Goal: Check status: Check status

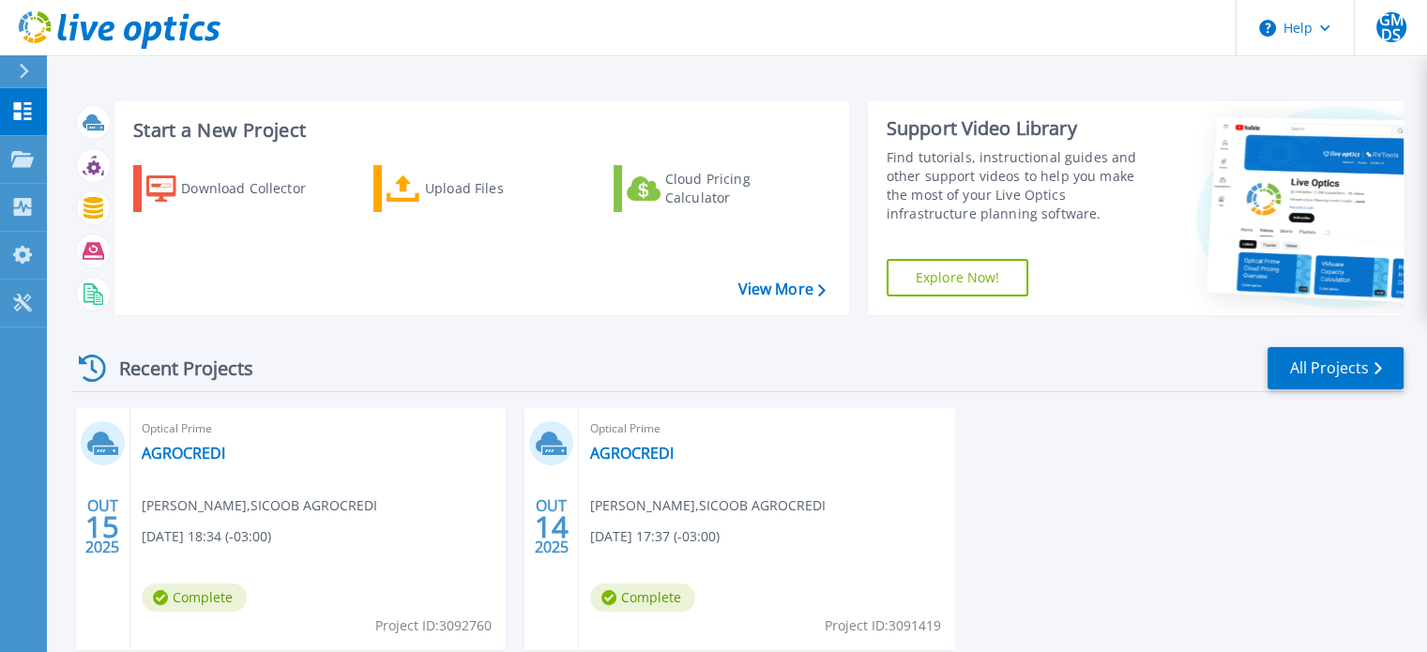
scroll to position [106, 0]
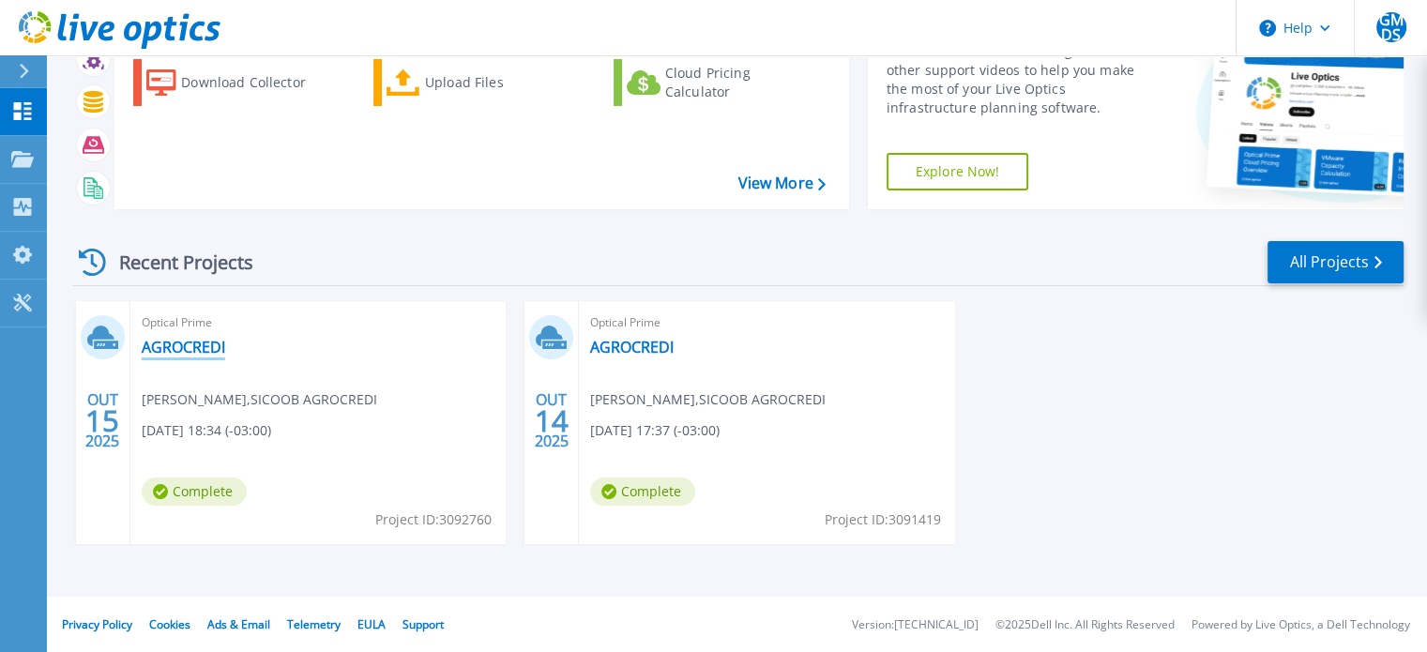
click at [188, 348] on link "AGROCREDI" at bounding box center [184, 347] width 84 height 19
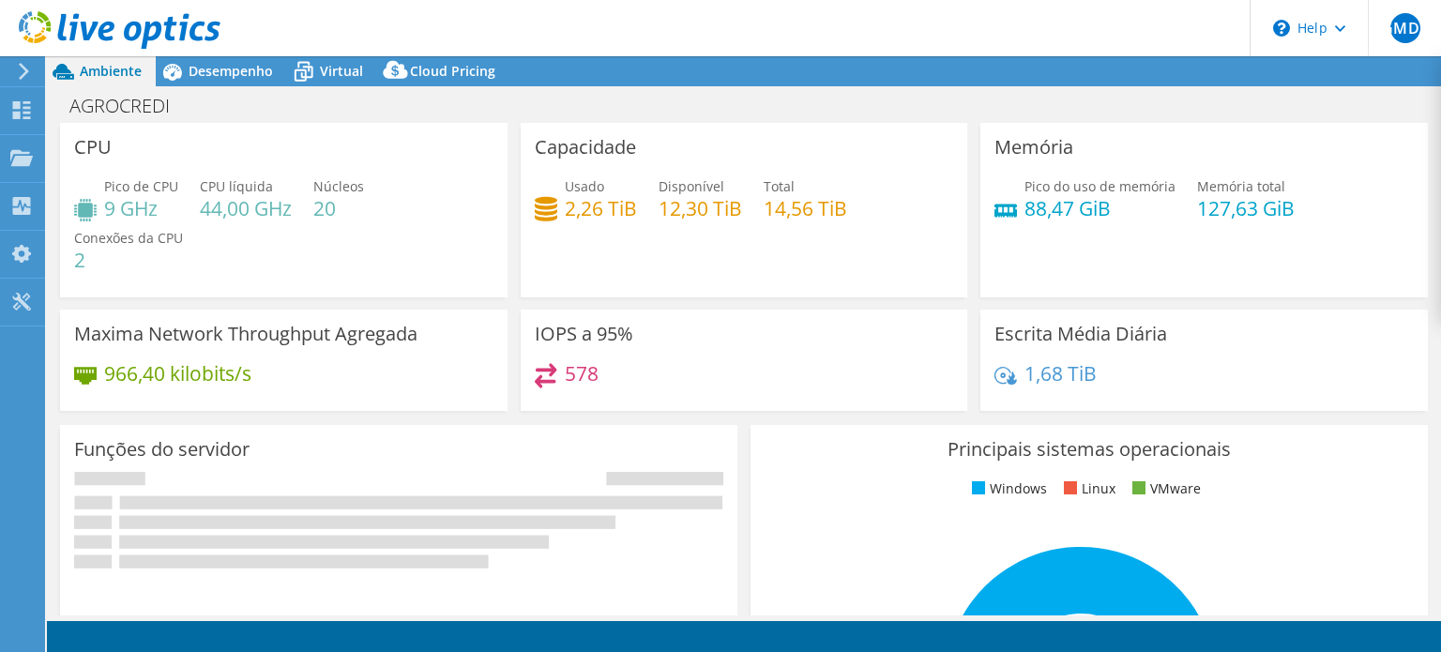
select select "USD"
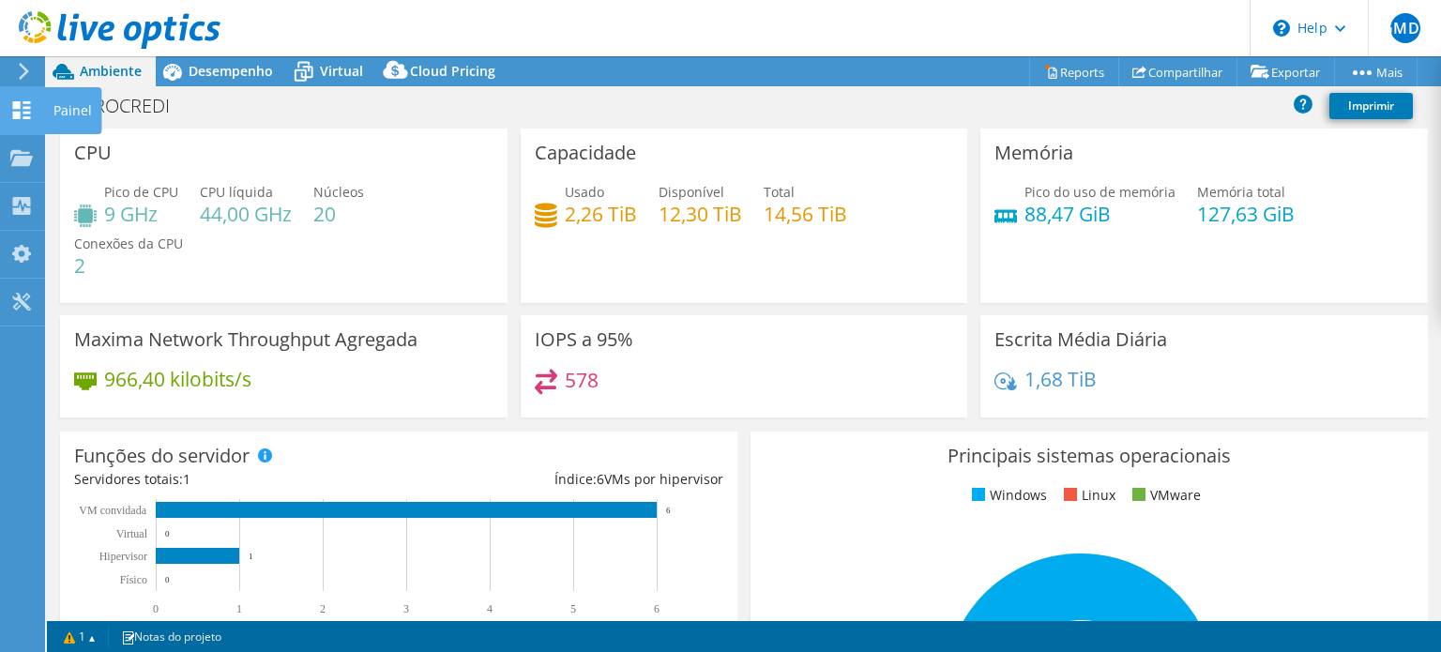
click at [26, 103] on icon at bounding box center [21, 110] width 23 height 18
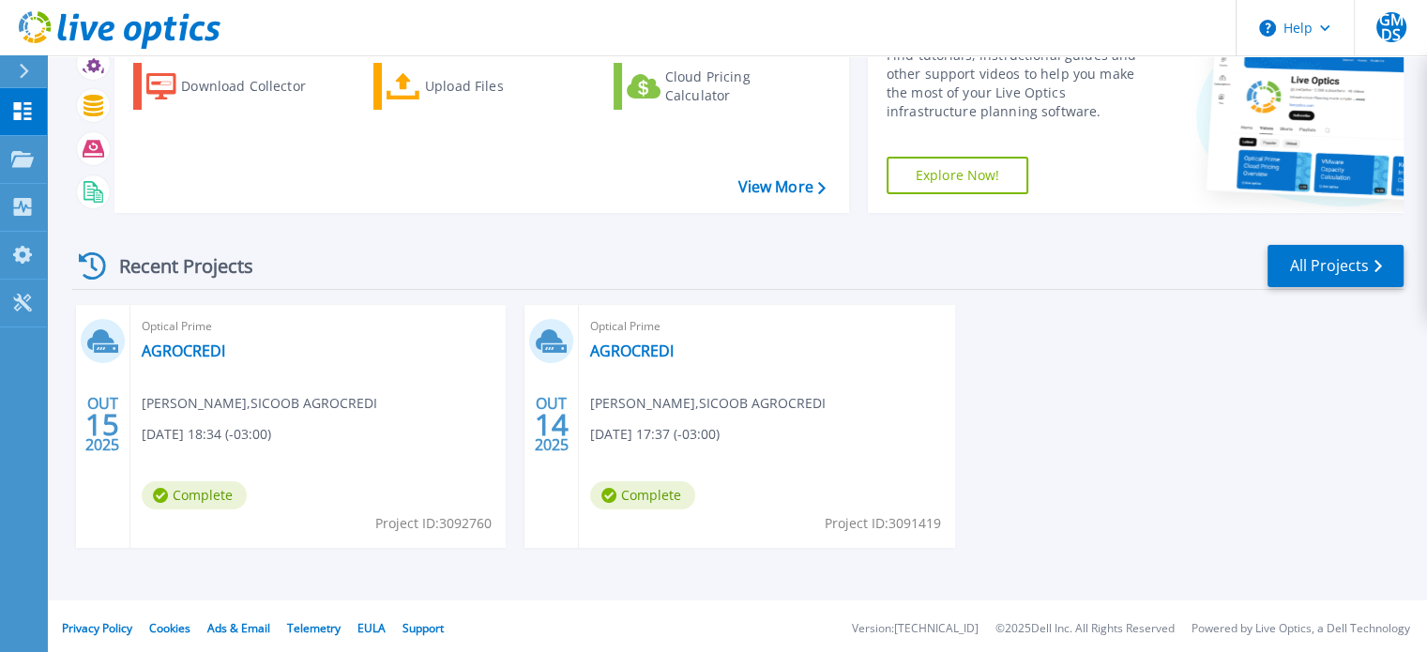
scroll to position [106, 0]
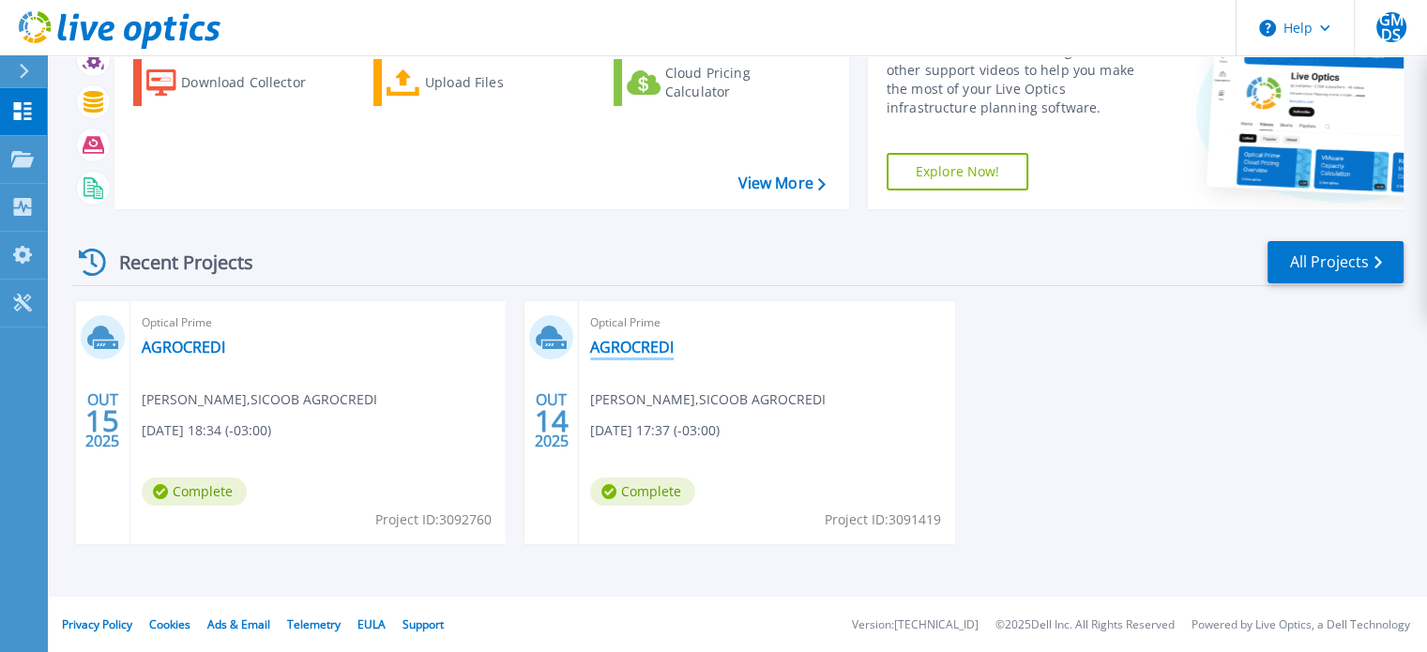
click at [633, 345] on link "AGROCREDI" at bounding box center [632, 347] width 84 height 19
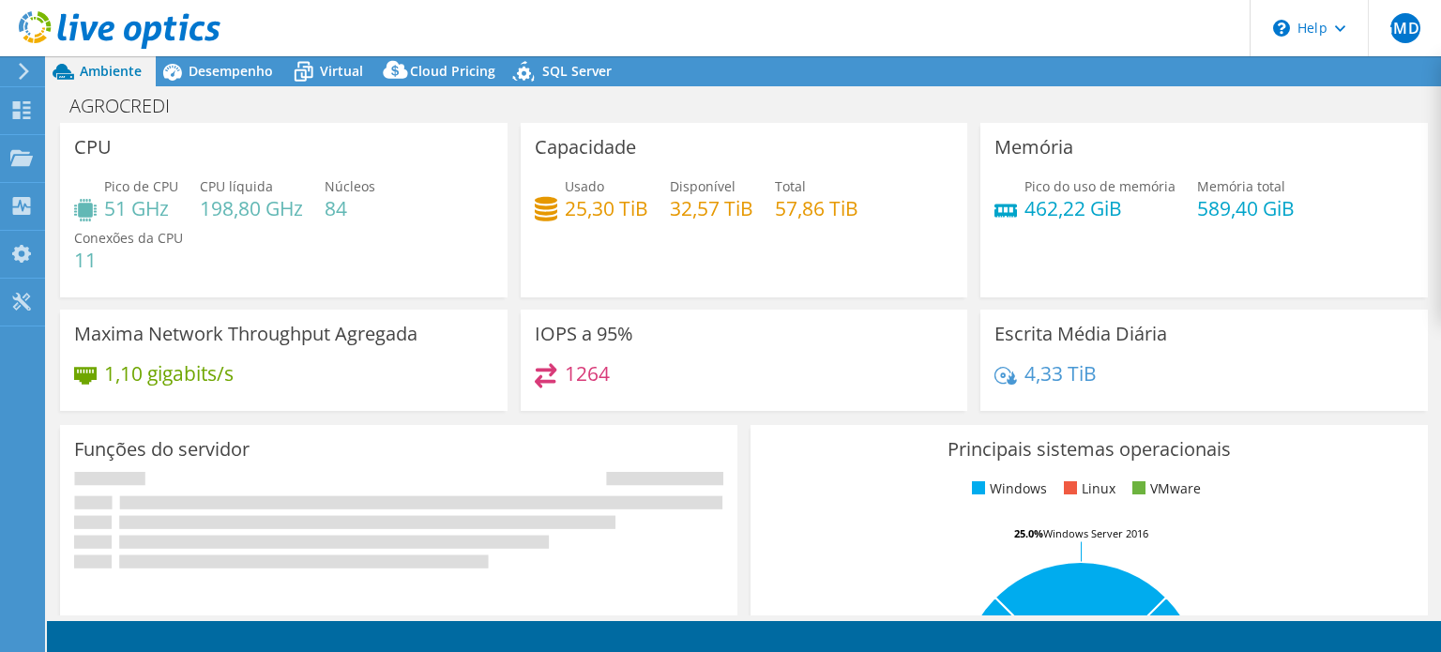
select select "USD"
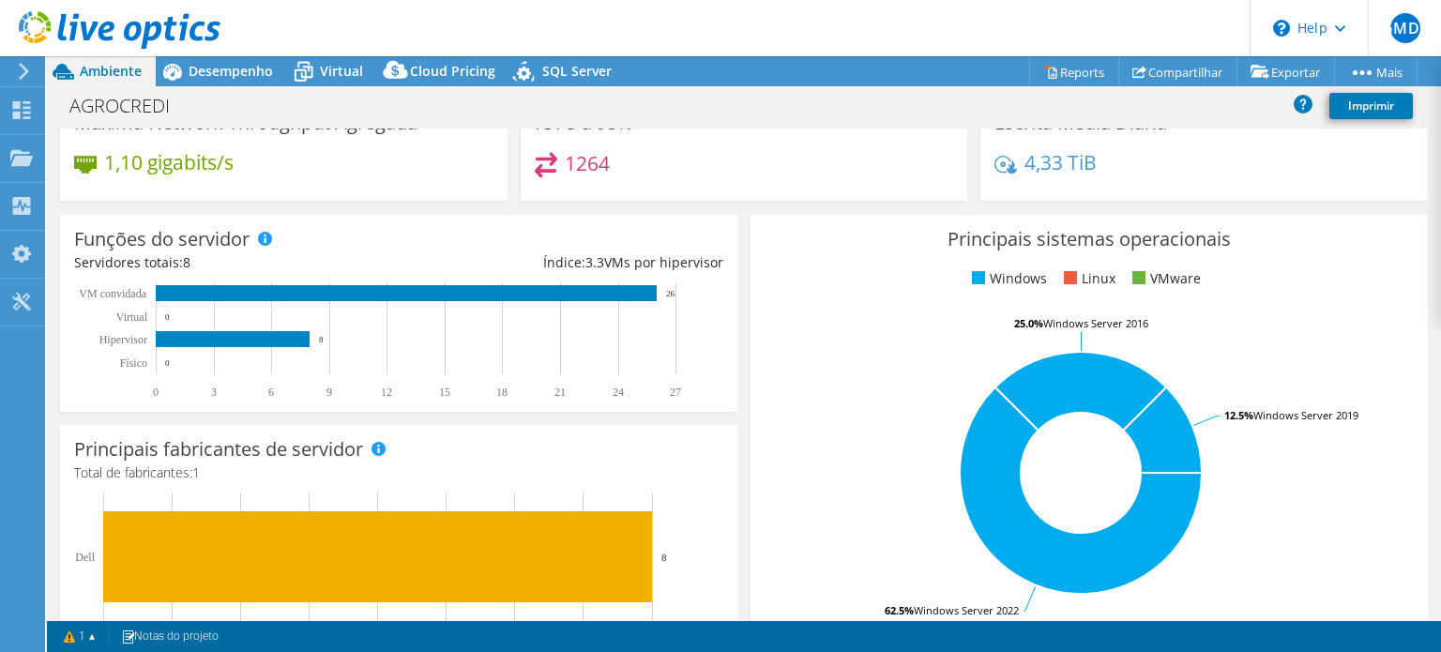
scroll to position [282, 0]
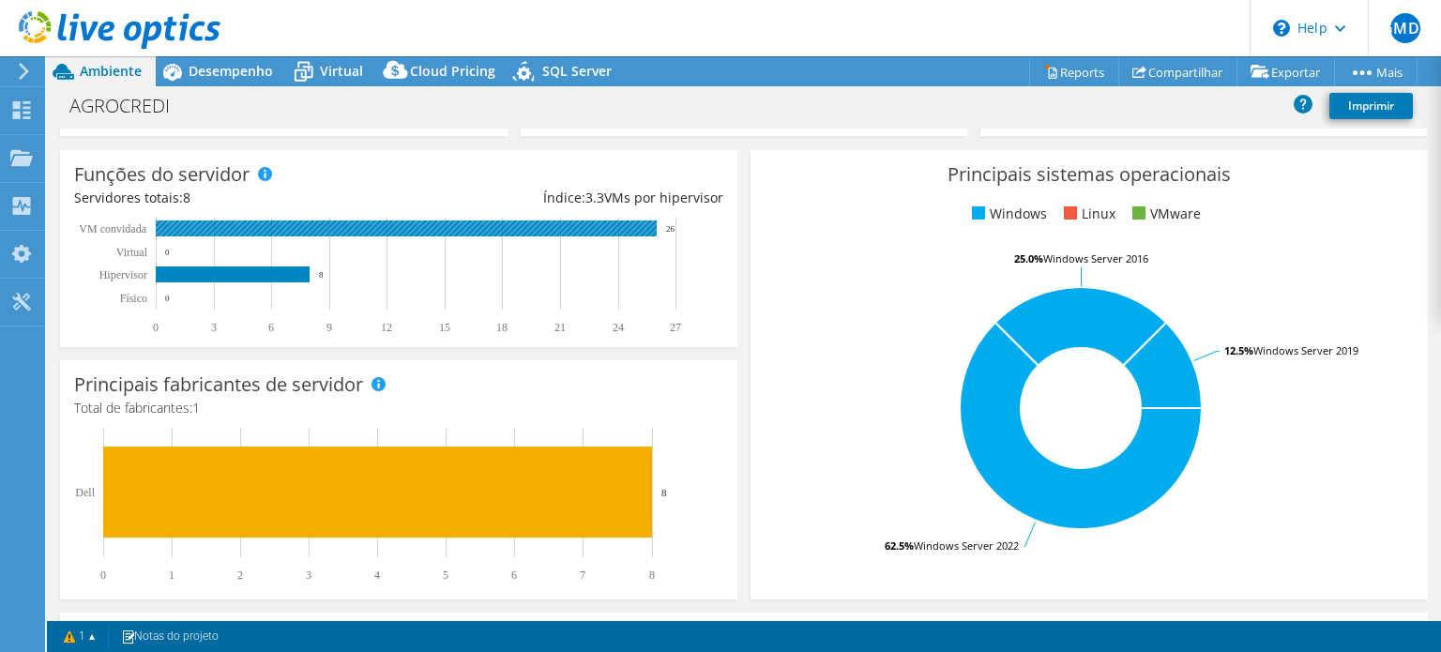
click at [359, 224] on rect at bounding box center [406, 229] width 501 height 16
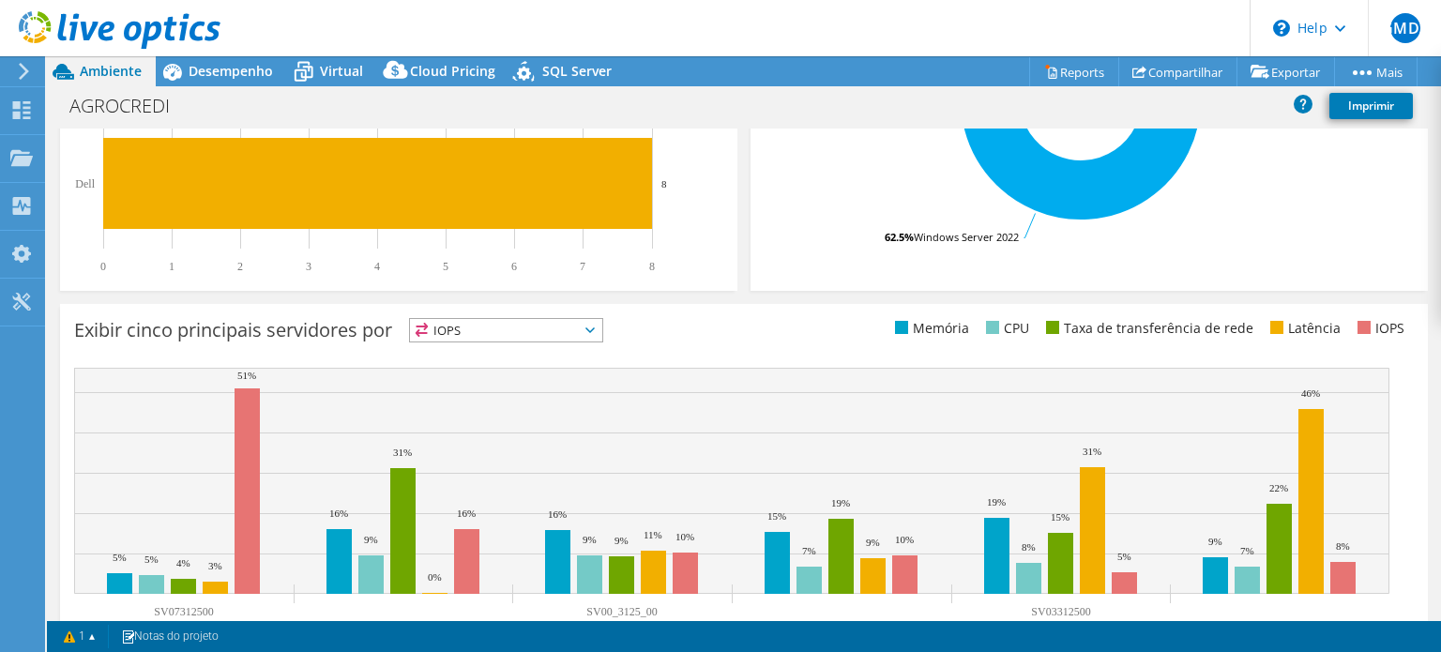
scroll to position [650, 0]
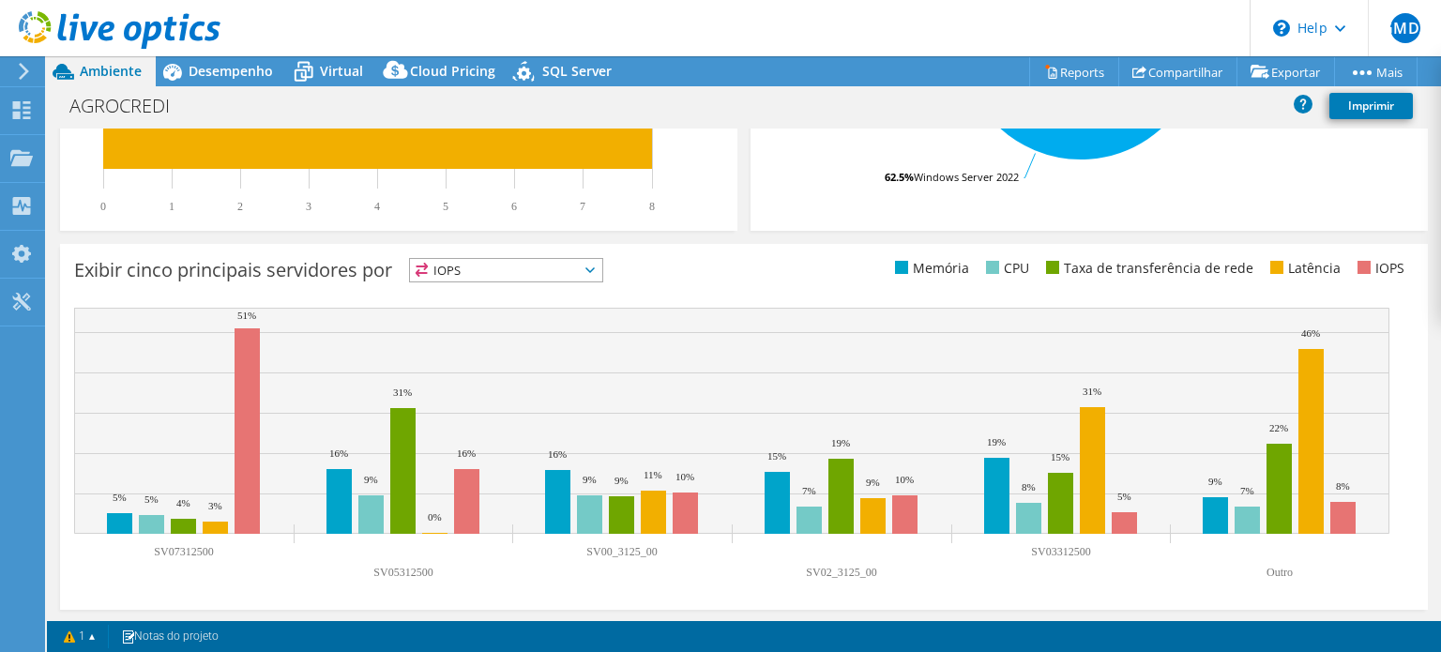
click at [492, 265] on span "IOPS" at bounding box center [506, 270] width 192 height 23
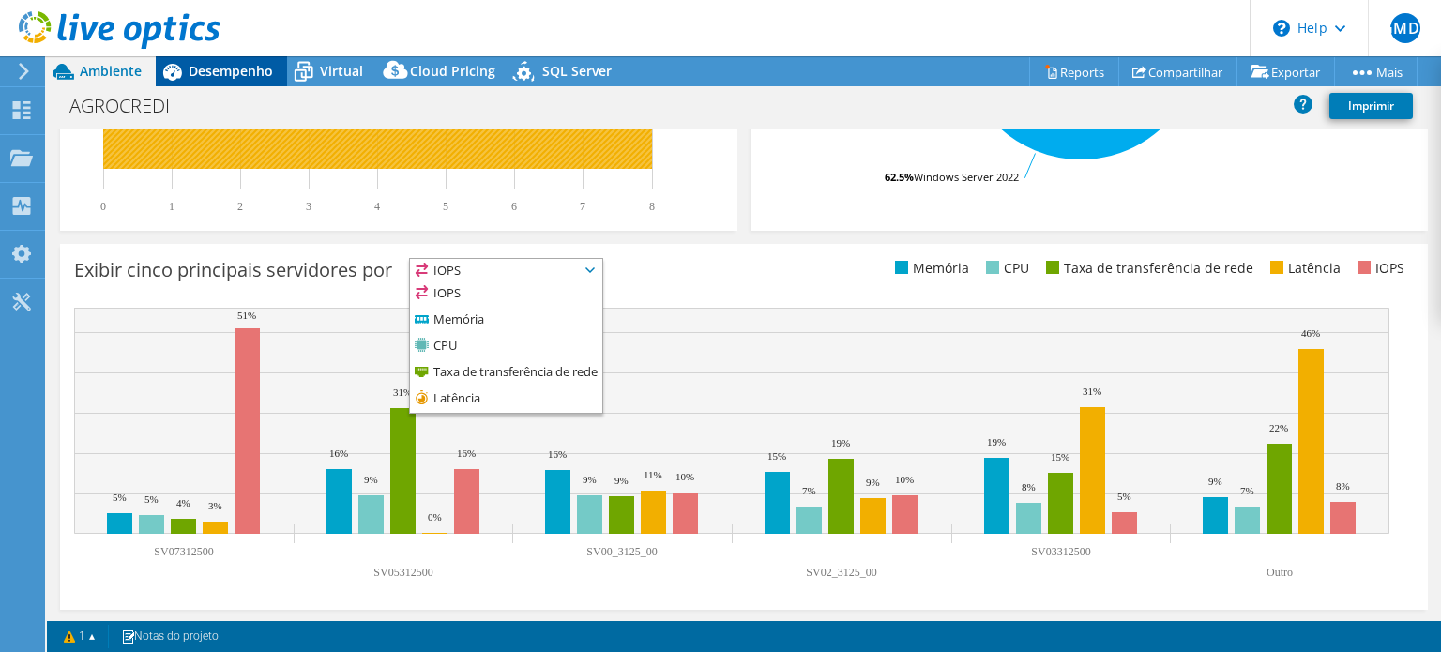
click at [235, 74] on span "Desempenho" at bounding box center [231, 71] width 84 height 18
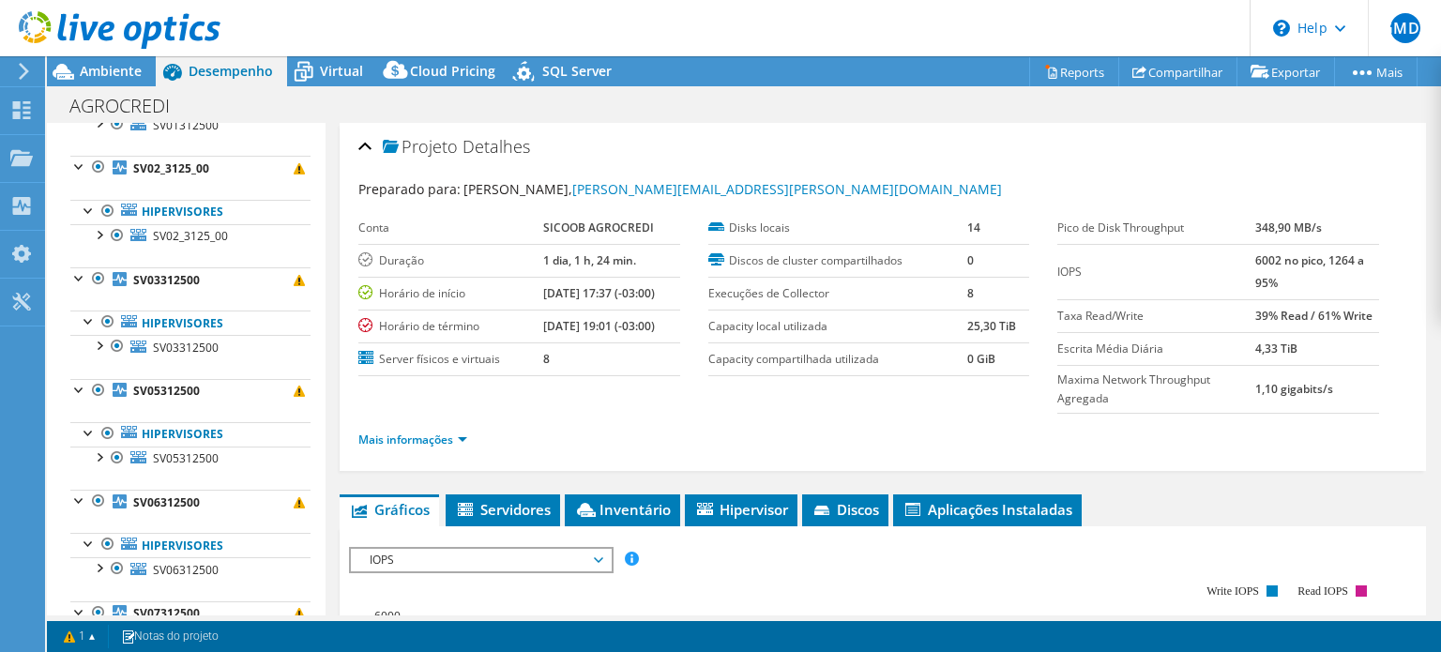
scroll to position [297, 0]
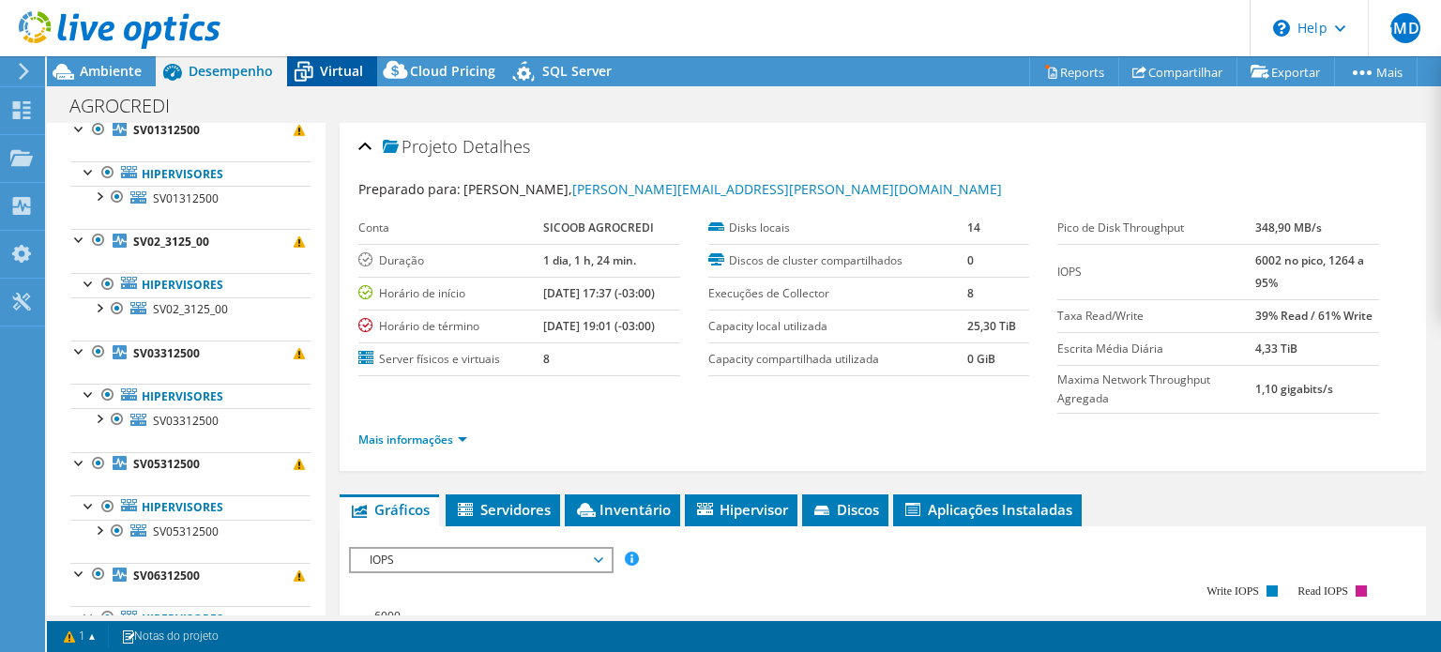
click at [315, 67] on icon at bounding box center [303, 71] width 33 height 33
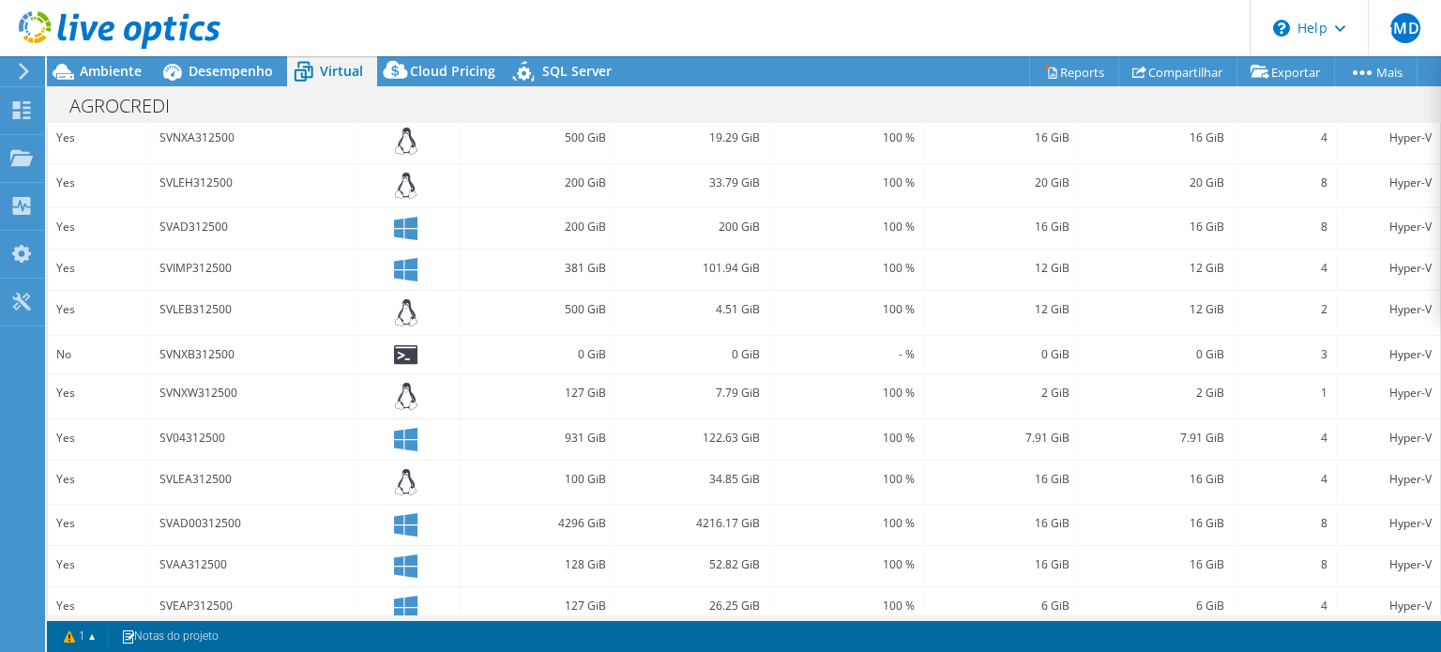
scroll to position [563, 0]
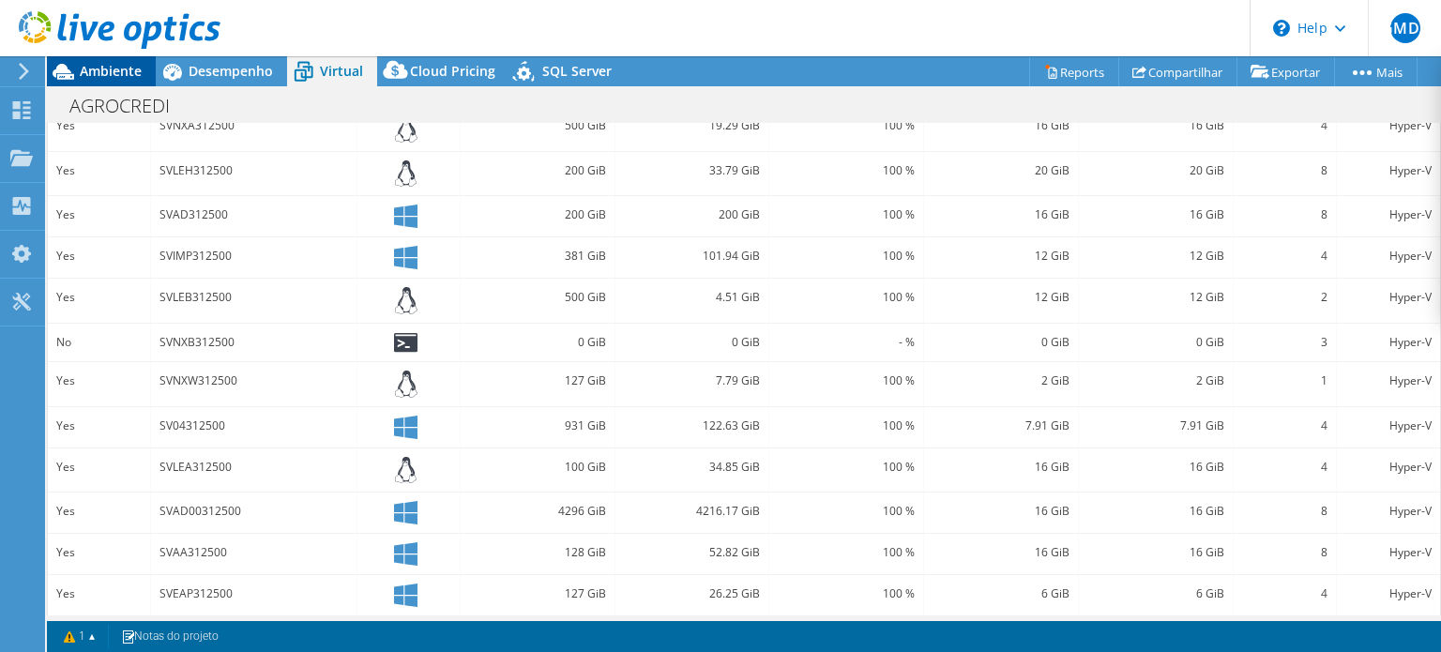
click at [103, 72] on span "Ambiente" at bounding box center [111, 71] width 62 height 18
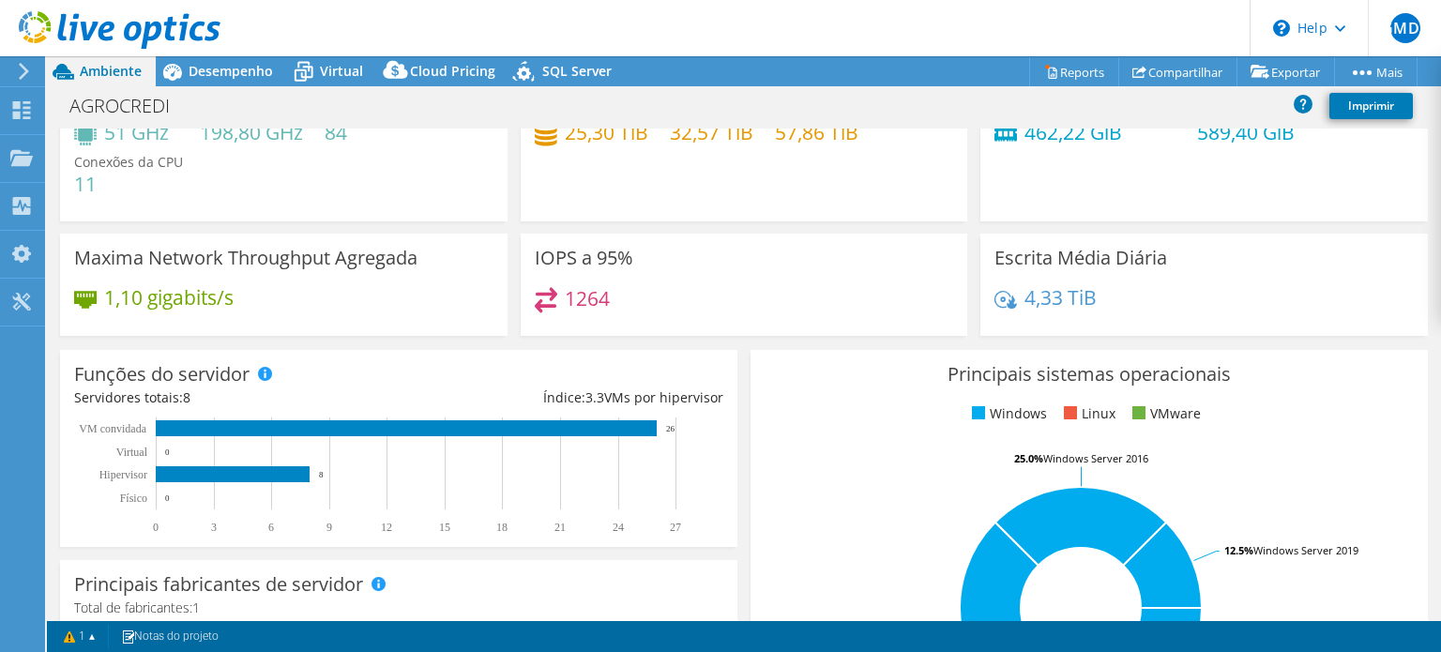
scroll to position [0, 0]
